Goal: Register for event/course

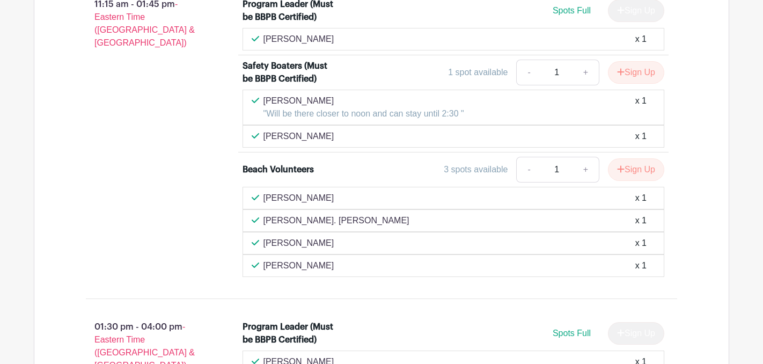
scroll to position [989, 0]
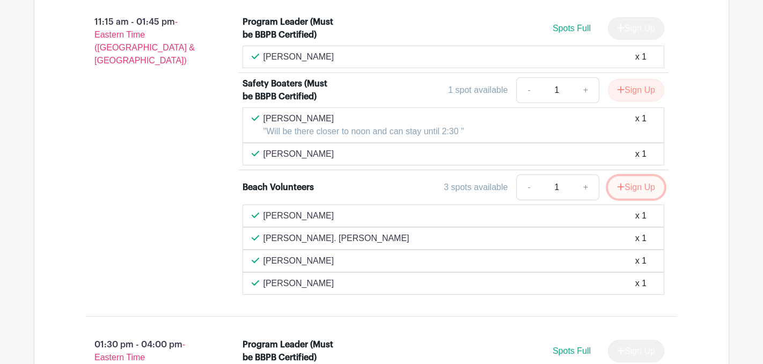
click at [640, 193] on button "Sign Up" at bounding box center [636, 187] width 56 height 23
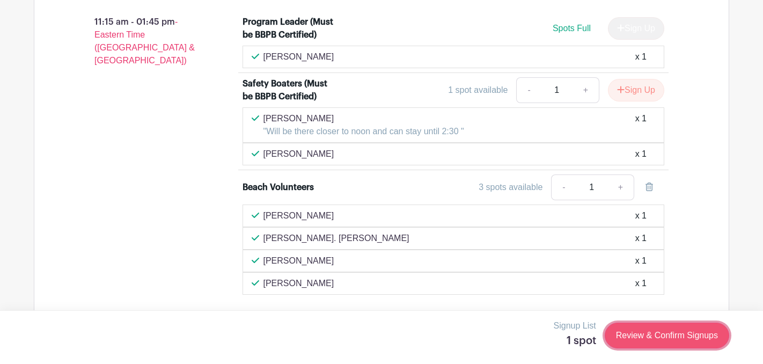
click at [640, 337] on link "Review & Confirm Signups" at bounding box center [667, 336] width 125 height 26
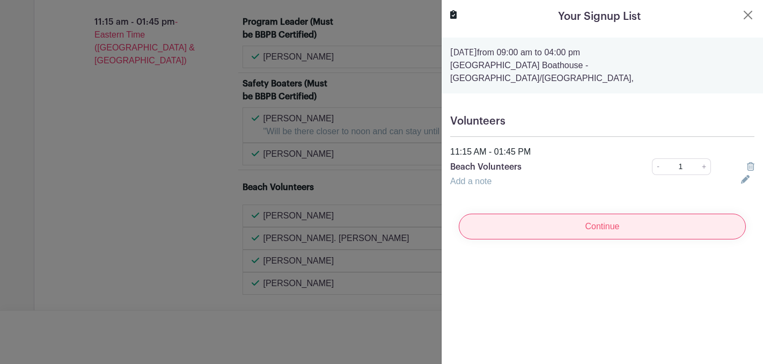
click at [613, 214] on input "Continue" at bounding box center [602, 227] width 287 height 26
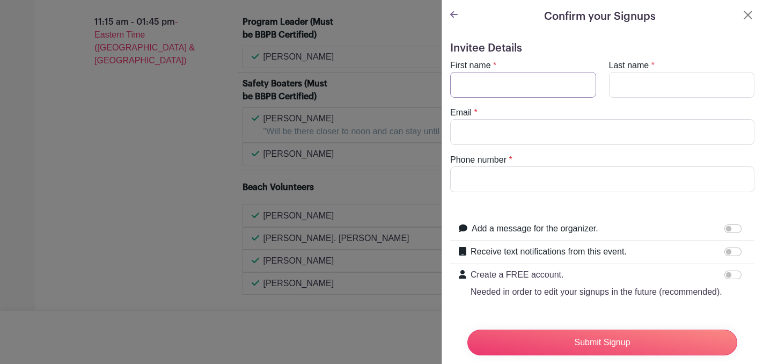
click at [537, 87] on input "First name" at bounding box center [523, 85] width 146 height 26
type input "[PERSON_NAME]"
click at [627, 93] on input "Last name" at bounding box center [682, 85] width 146 height 26
type input "[PERSON_NAME]"
click at [583, 136] on input "Email" at bounding box center [602, 132] width 304 height 26
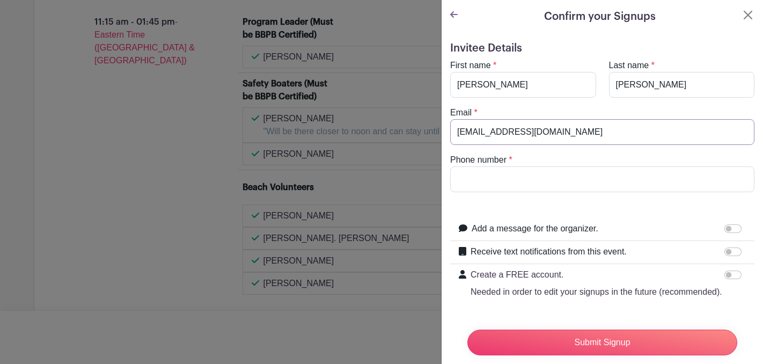
type input "[EMAIL_ADDRESS][DOMAIN_NAME]"
click at [563, 177] on input "Phone number" at bounding box center [602, 179] width 304 height 26
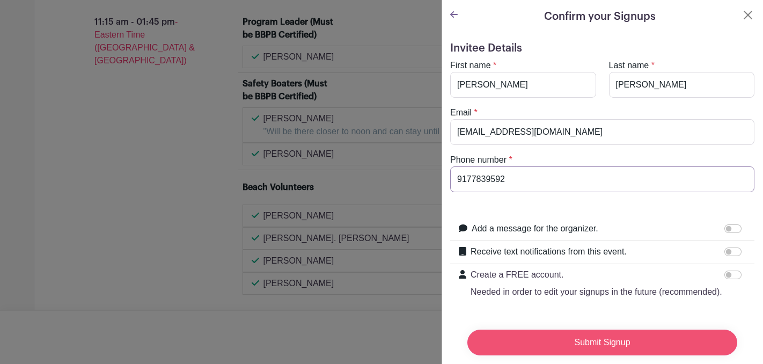
type input "9177839592"
click at [588, 342] on input "Submit Signup" at bounding box center [602, 343] width 270 height 26
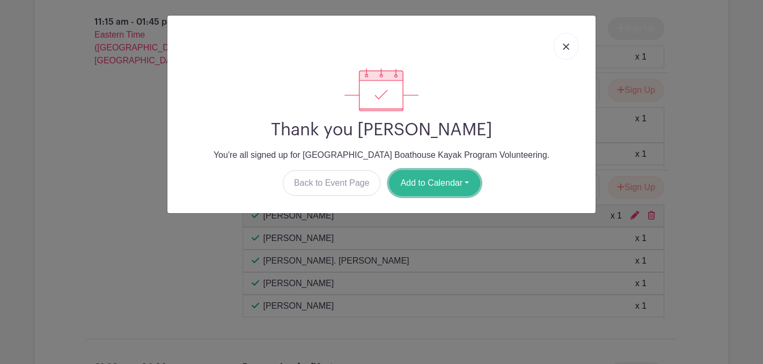
click at [466, 185] on button "Add to Calendar" at bounding box center [434, 183] width 91 height 26
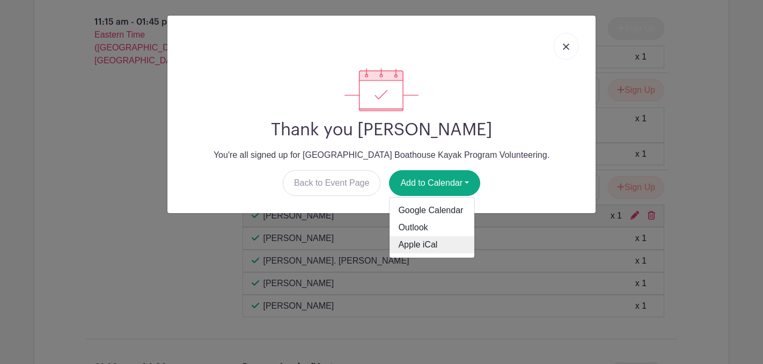
click at [424, 251] on link "Apple iCal" at bounding box center [432, 244] width 85 height 17
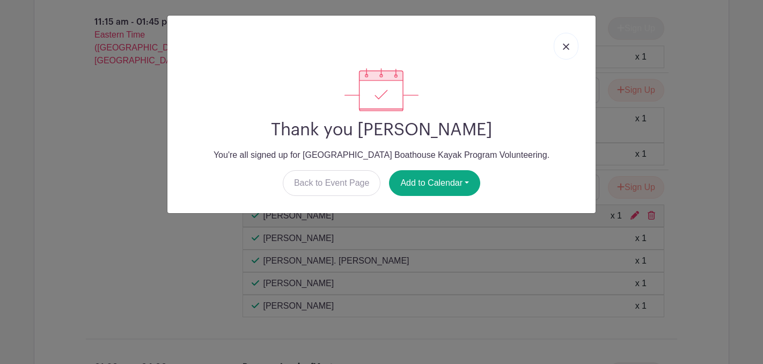
click at [564, 50] on link at bounding box center [566, 46] width 25 height 27
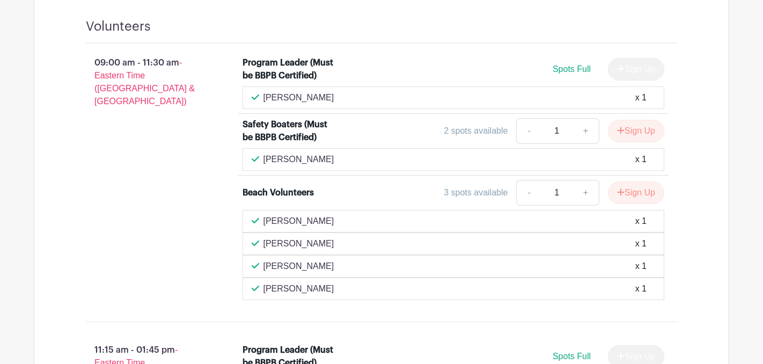
scroll to position [666, 0]
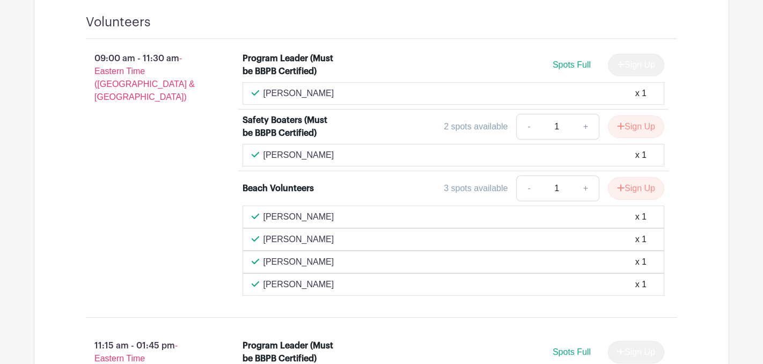
click at [597, 264] on div "[PERSON_NAME] x 1" at bounding box center [454, 261] width 404 height 13
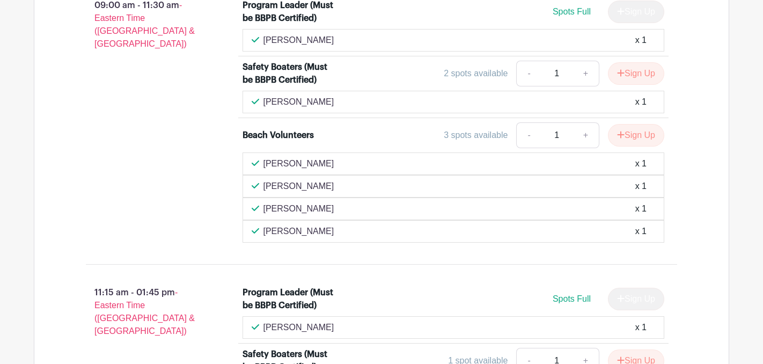
scroll to position [717, 0]
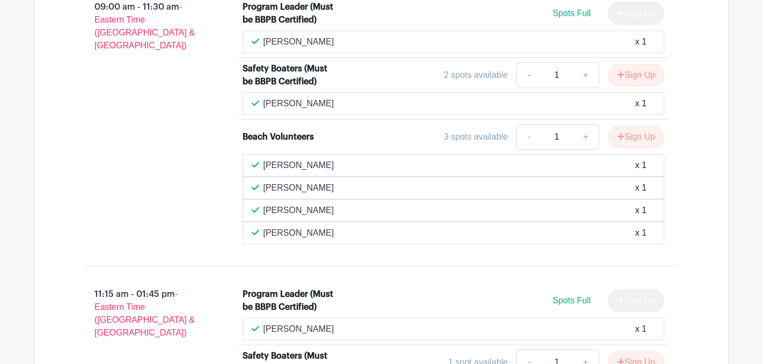
click at [491, 212] on div "[PERSON_NAME] x 1" at bounding box center [454, 210] width 404 height 13
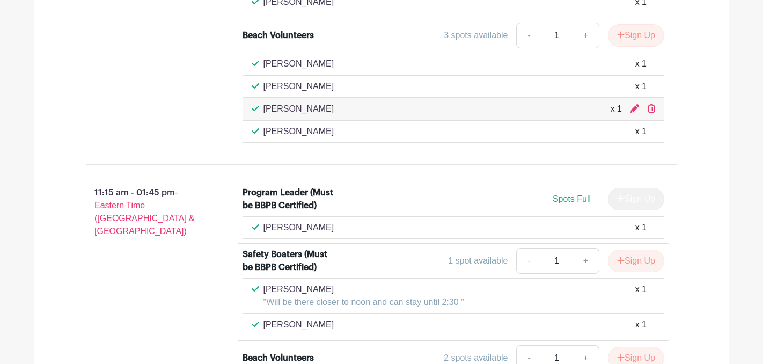
scroll to position [764, 0]
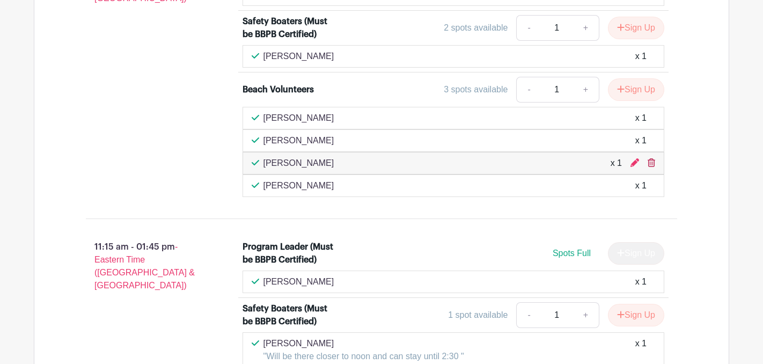
click at [653, 164] on icon at bounding box center [652, 162] width 8 height 9
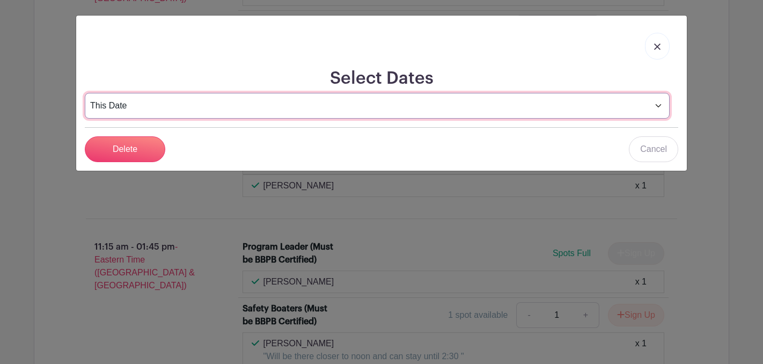
click at [179, 108] on select "This Date Select Dates" at bounding box center [377, 106] width 585 height 26
click at [85, 93] on select "This Date Select Dates" at bounding box center [377, 106] width 585 height 26
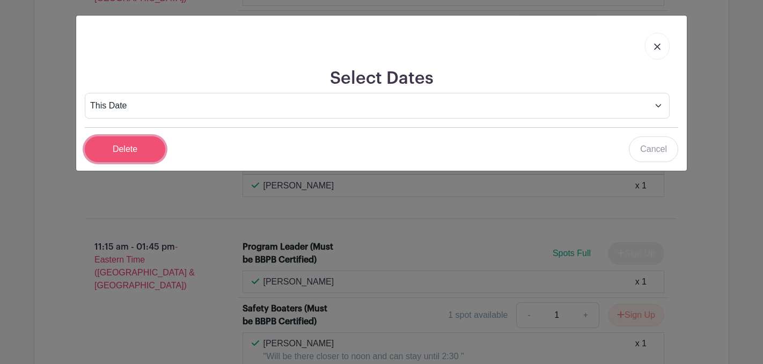
click at [127, 153] on input "Delete" at bounding box center [125, 149] width 81 height 26
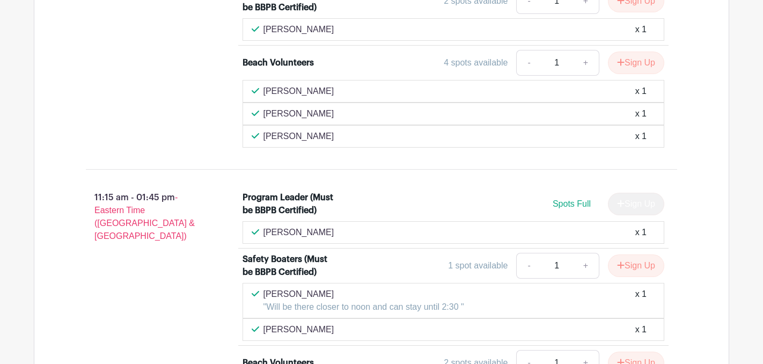
scroll to position [792, 0]
